Goal: Task Accomplishment & Management: Use online tool/utility

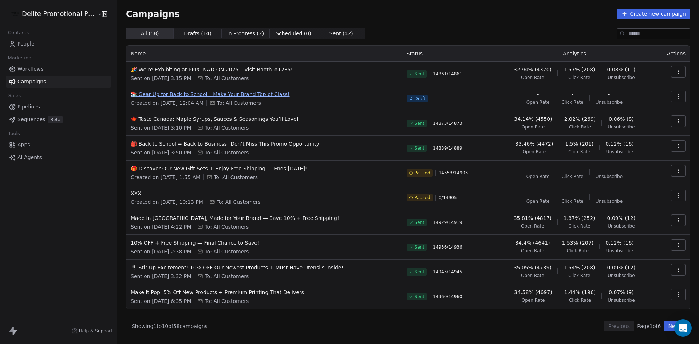
click at [240, 92] on span "📚 Gear Up for Back to School – Make Your Brand Top of Class!" at bounding box center [264, 94] width 267 height 7
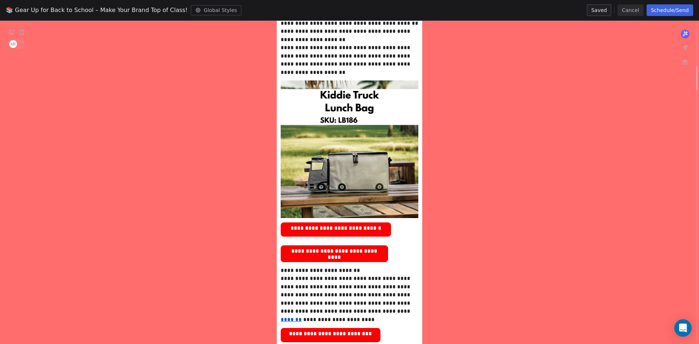
scroll to position [510, 0]
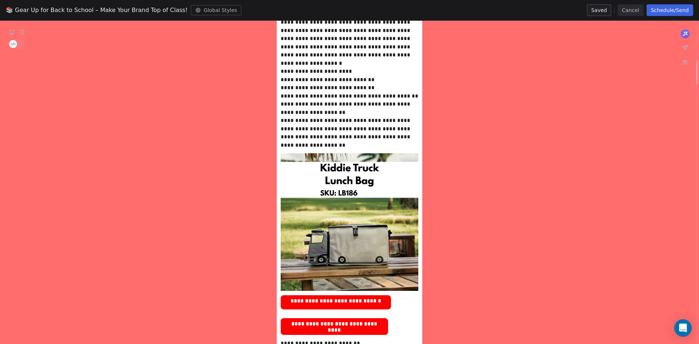
click at [634, 13] on button "Cancel" at bounding box center [630, 10] width 26 height 12
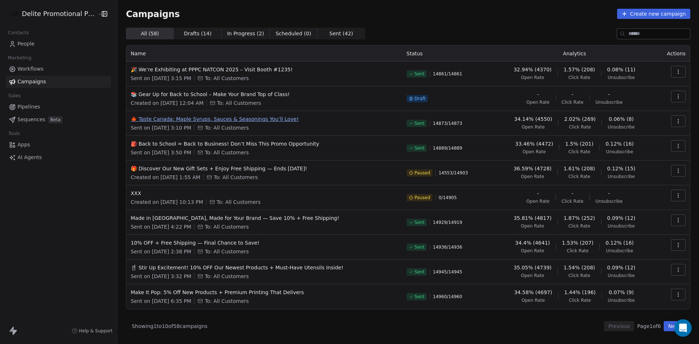
click at [260, 122] on span "🍁 Taste Canada: Maple Syrups, Sauces & Seasonings You’ll Love!" at bounding box center [264, 118] width 267 height 7
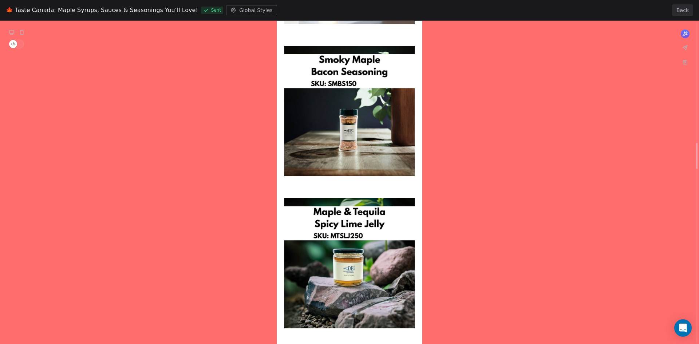
scroll to position [1674, 0]
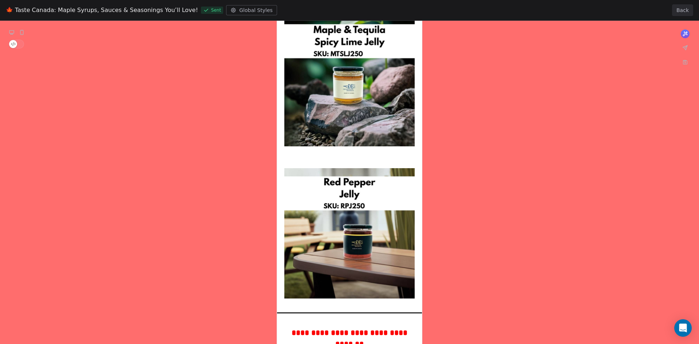
click at [684, 16] on div "🍁 Taste Canada: Maple Syrups, Sauces & Seasonings You’ll Love! Sent Global Styl…" at bounding box center [349, 10] width 699 height 21
click at [683, 14] on button "Back" at bounding box center [682, 10] width 21 height 12
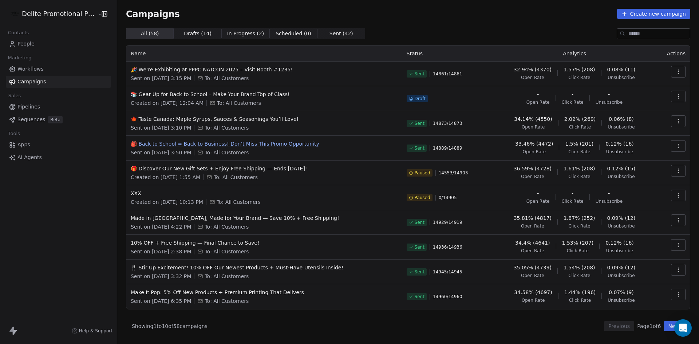
click at [302, 146] on span "🎒 Back to School = Back to Business! Don’t Miss This Promo Opportunity" at bounding box center [264, 143] width 267 height 7
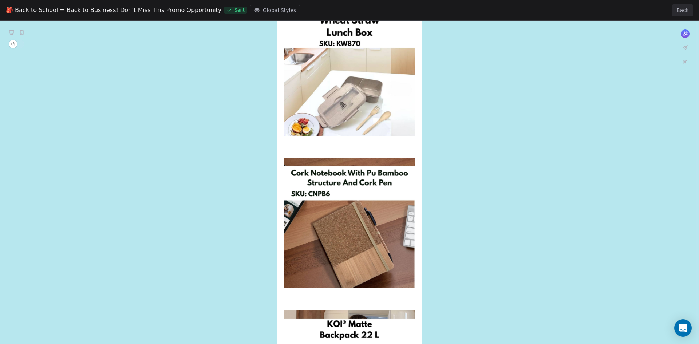
scroll to position [910, 0]
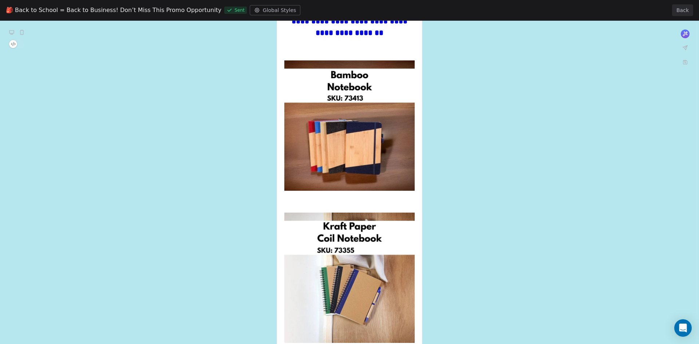
scroll to position [1747, 0]
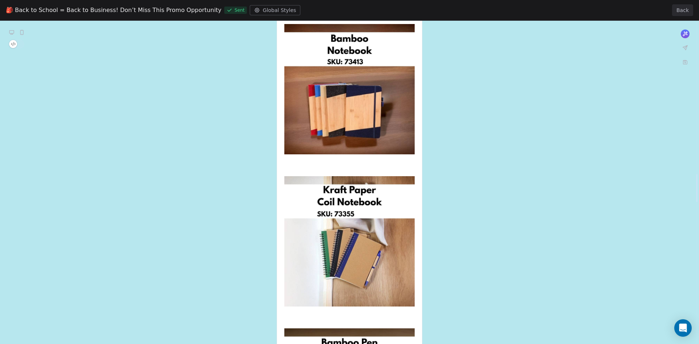
click at [534, 174] on div "**********" at bounding box center [349, 113] width 699 height 3679
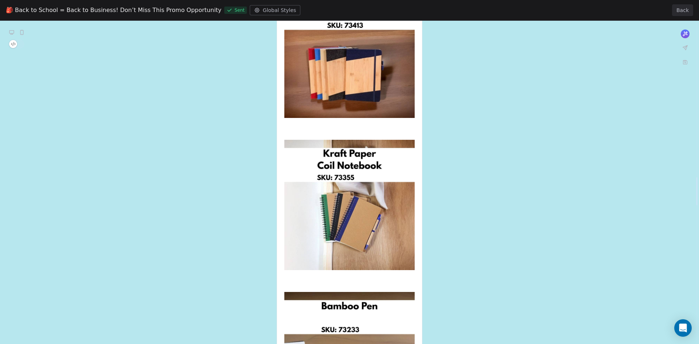
click at [534, 174] on div "**********" at bounding box center [349, 76] width 699 height 3679
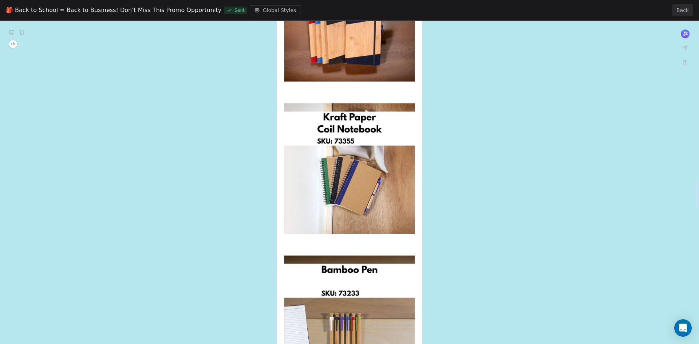
click at [534, 174] on div "**********" at bounding box center [349, 40] width 699 height 3679
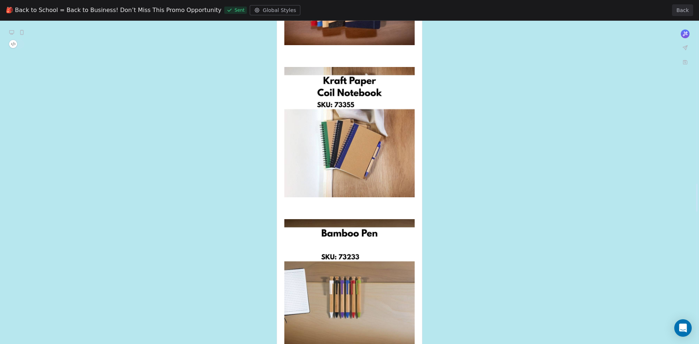
click at [534, 174] on div "**********" at bounding box center [349, 3] width 699 height 3679
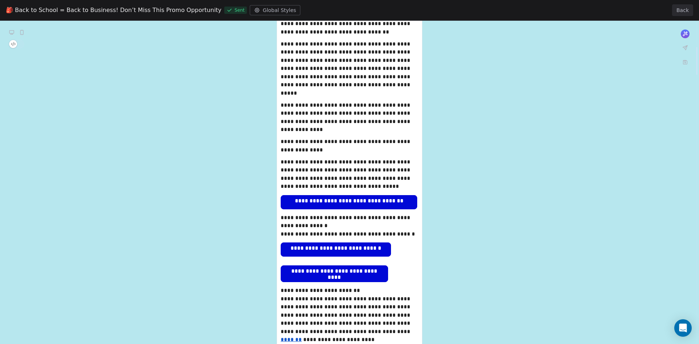
scroll to position [269, 0]
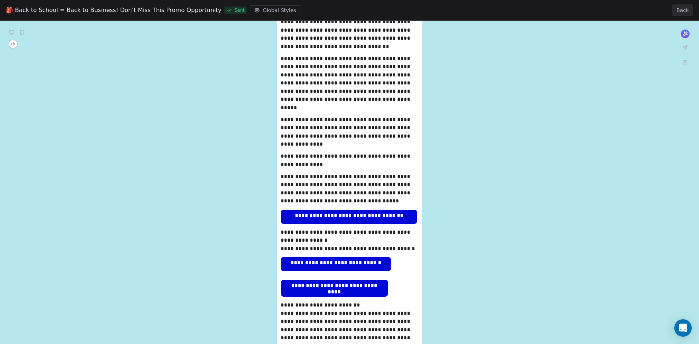
click at [681, 13] on button "Back" at bounding box center [682, 10] width 21 height 12
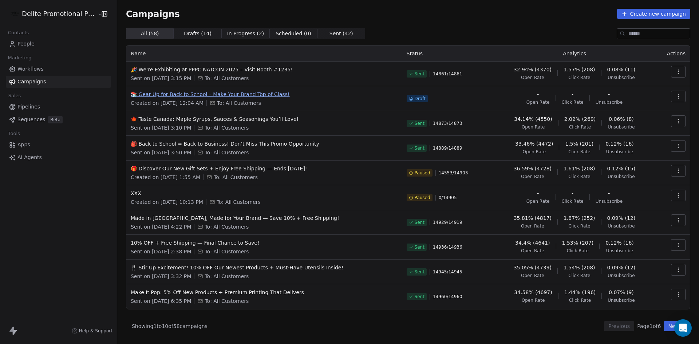
click at [273, 94] on span "📚 Gear Up for Back to School – Make Your Brand Top of Class!" at bounding box center [264, 94] width 267 height 7
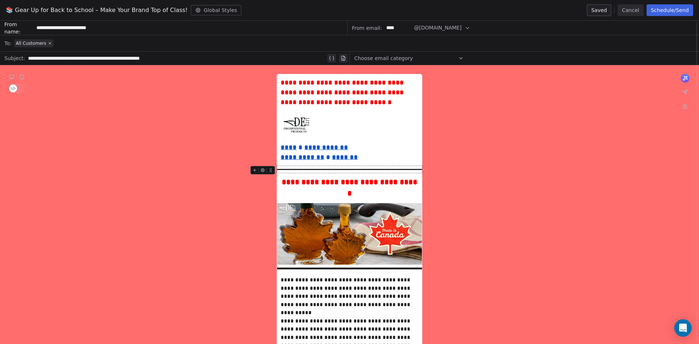
scroll to position [36, 0]
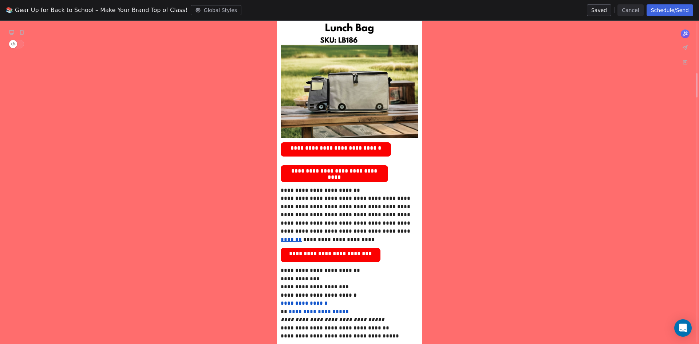
scroll to position [677, 0]
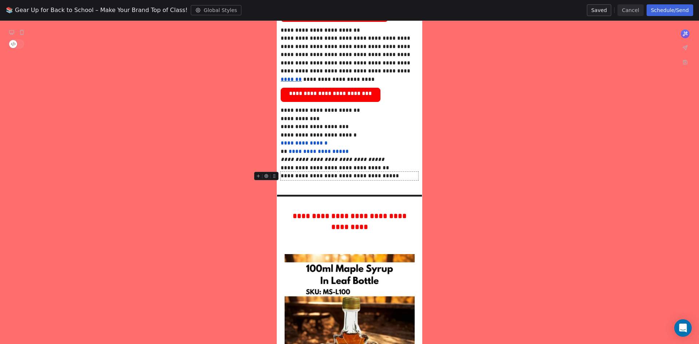
scroll to position [859, 0]
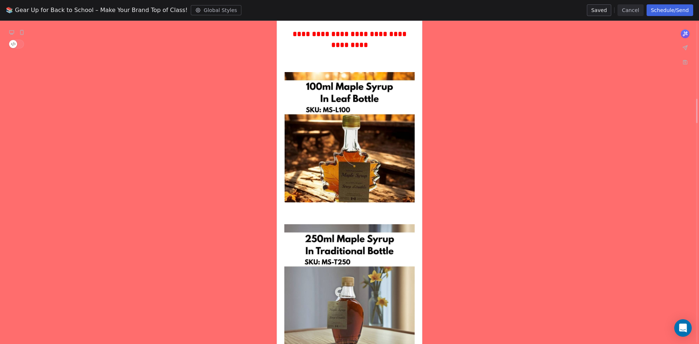
scroll to position [1019, 0]
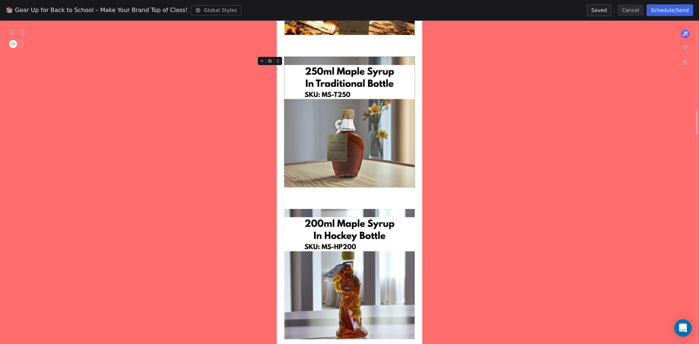
scroll to position [1208, 0]
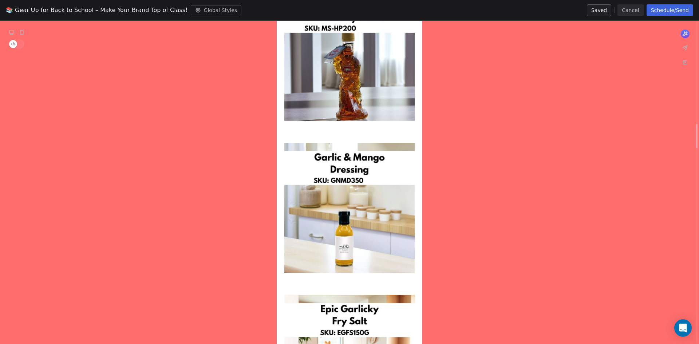
scroll to position [1354, 0]
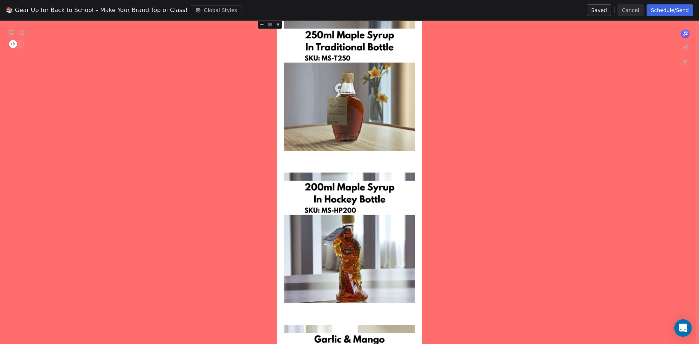
scroll to position [1172, 0]
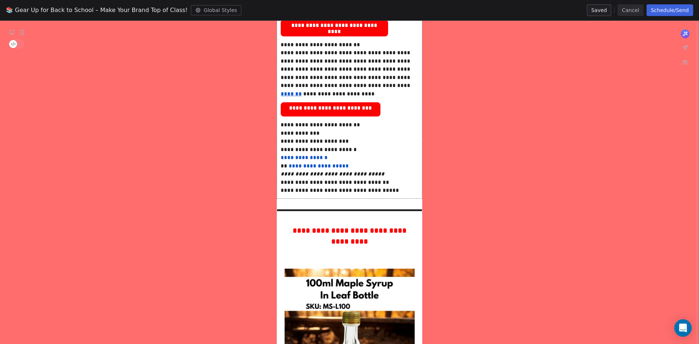
scroll to position [626, 0]
